Goal: Transaction & Acquisition: Purchase product/service

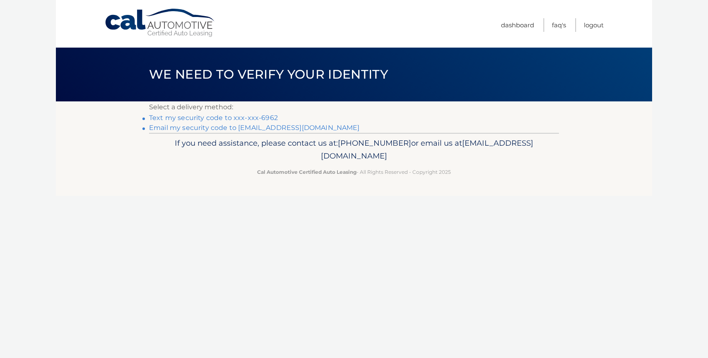
click at [248, 118] on link "Text my security code to xxx-xxx-6962" at bounding box center [213, 118] width 129 height 8
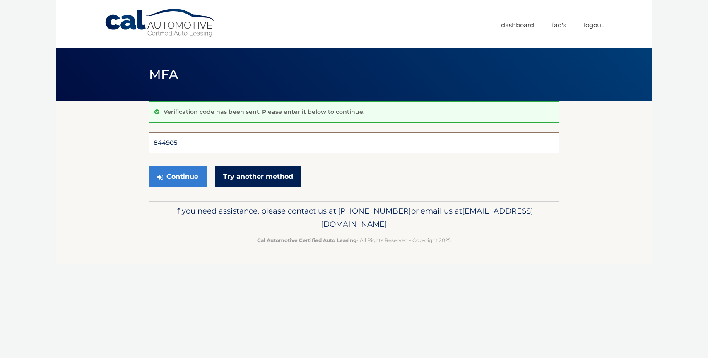
type input "844905"
click at [178, 176] on button "Continue" at bounding box center [178, 176] width 58 height 21
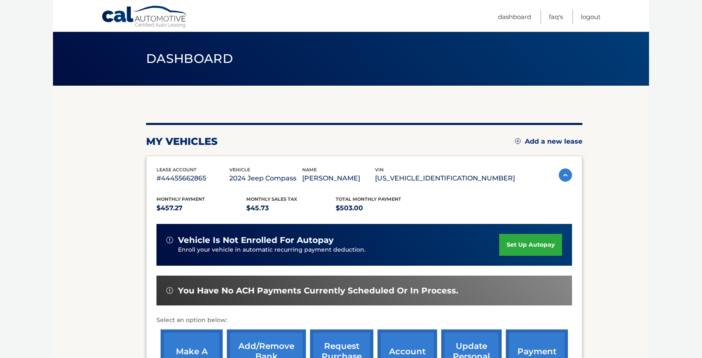
scroll to position [142, 0]
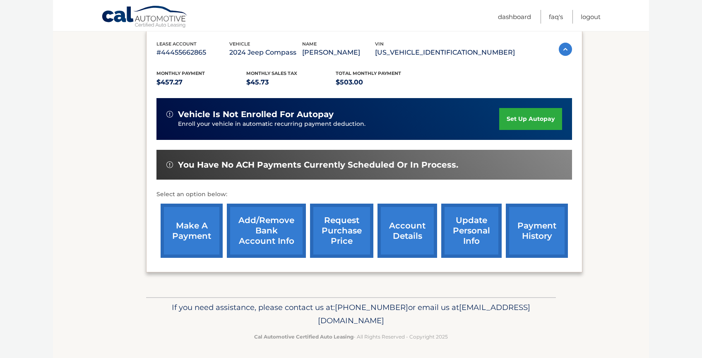
click at [185, 236] on link "make a payment" at bounding box center [192, 231] width 62 height 54
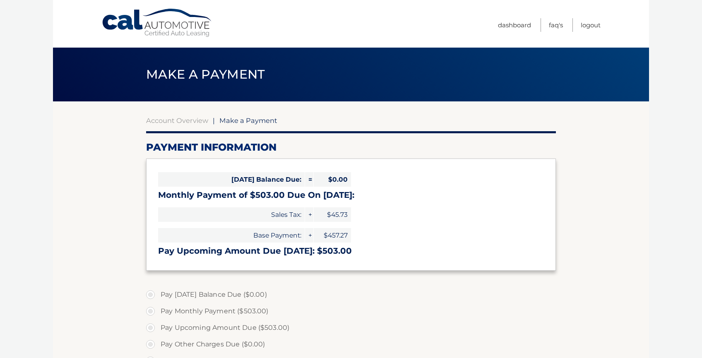
select select "MzRmYTc4NDAtMjhjMS00NDI1LWE2Y2QtYjUwM2YwOWEzODYz"
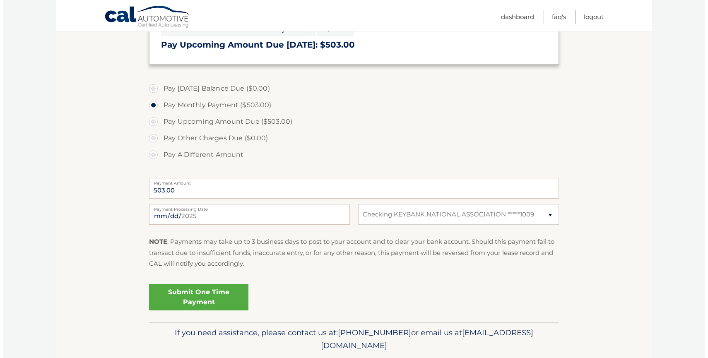
scroll to position [221, 0]
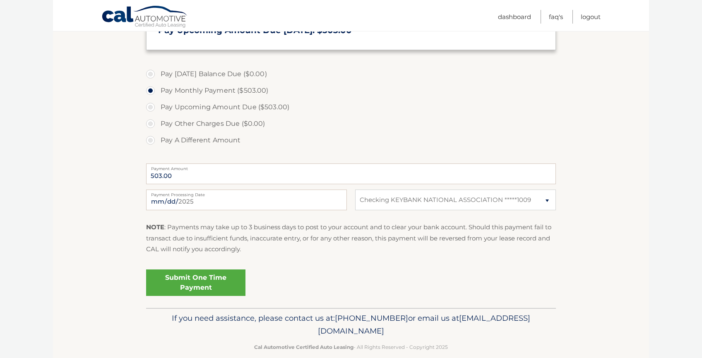
click at [209, 276] on link "Submit One Time Payment" at bounding box center [195, 282] width 99 height 26
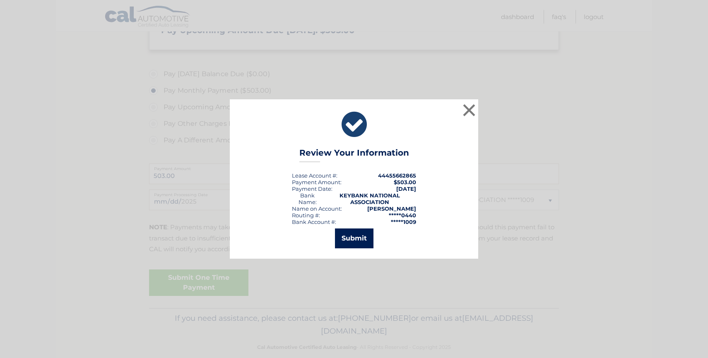
click at [342, 240] on button "Submit" at bounding box center [354, 238] width 38 height 20
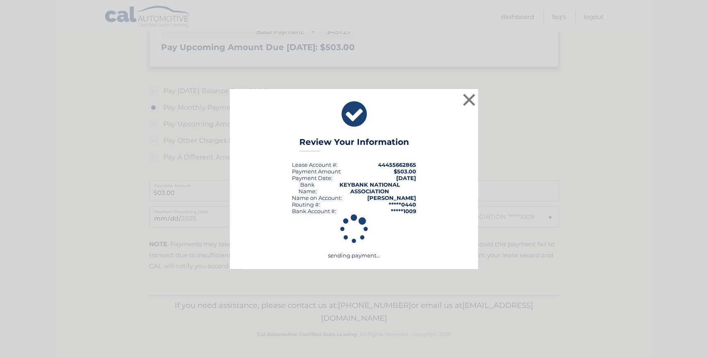
scroll to position [202, 0]
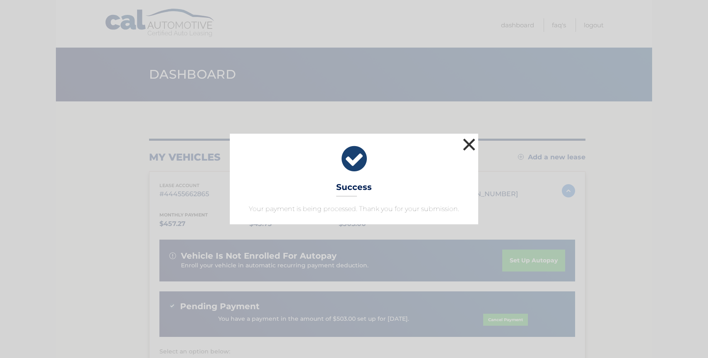
click at [469, 142] on button "×" at bounding box center [469, 144] width 17 height 17
